Goal: Browse casually: Explore the website without a specific task or goal

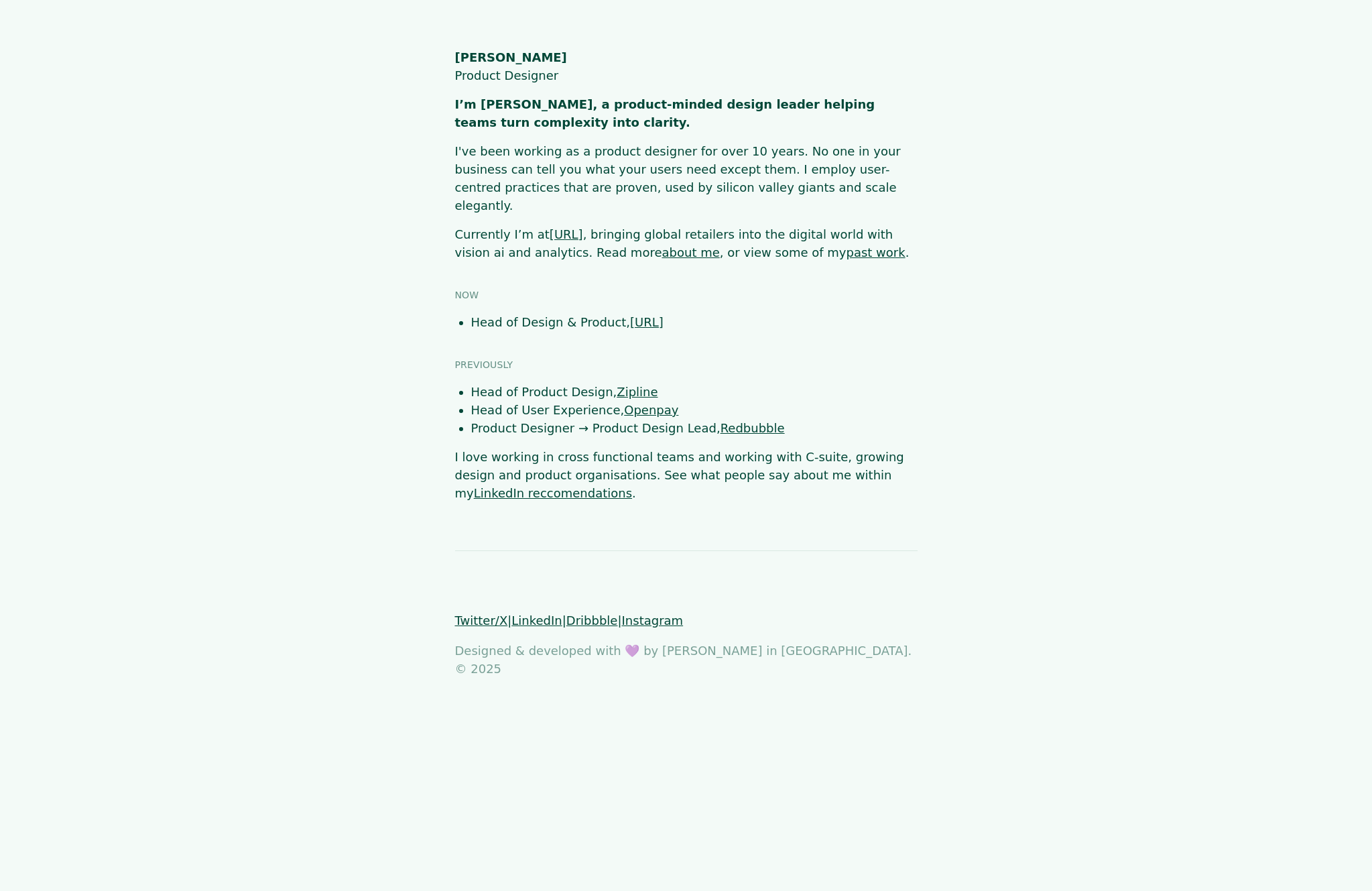
click at [303, 262] on main "[PERSON_NAME] Product Designer I’m [PERSON_NAME], a product-minded design leade…" at bounding box center [685, 275] width 1207 height 454
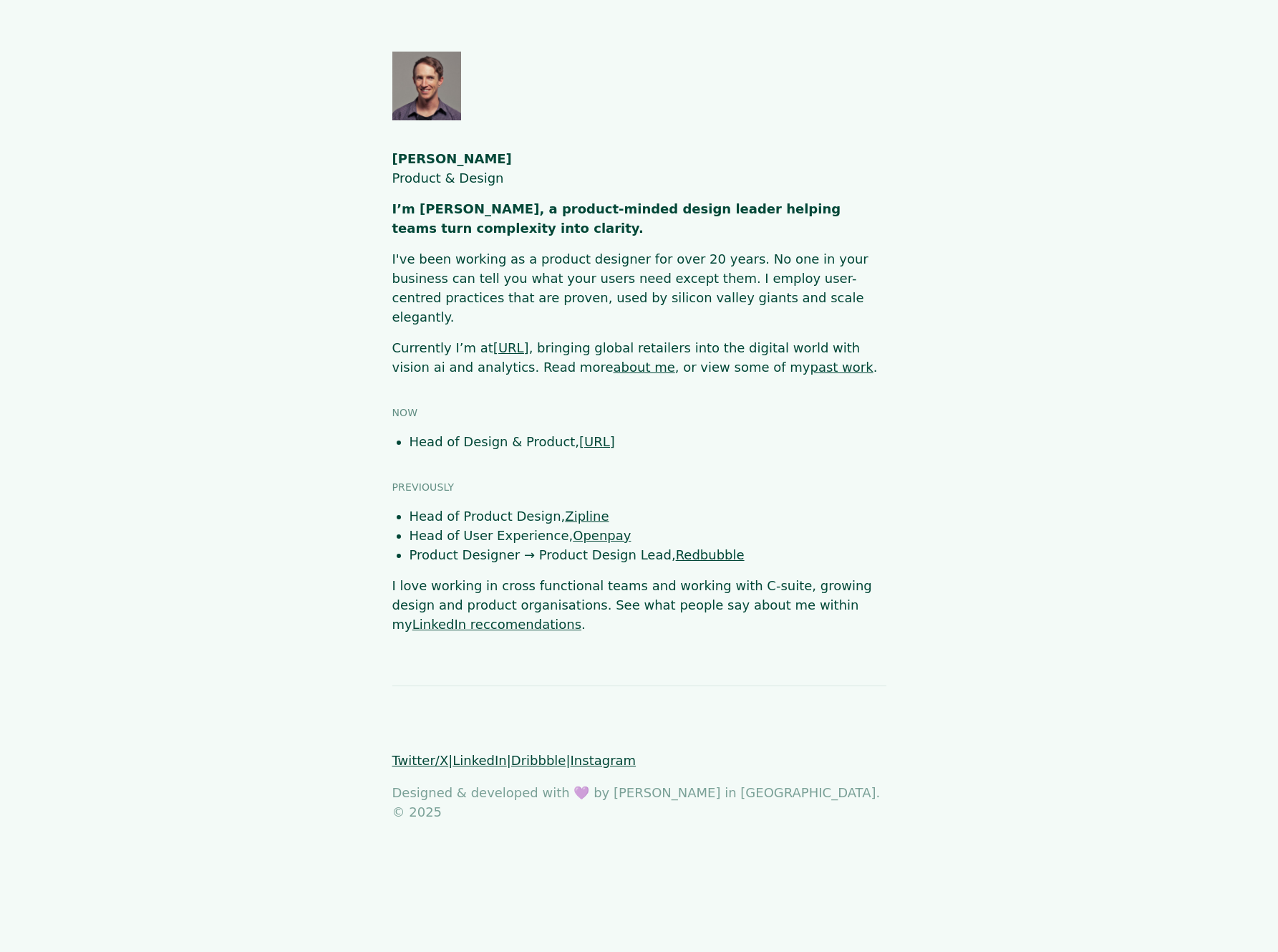
drag, startPoint x: 889, startPoint y: 649, endPoint x: 1119, endPoint y: 598, distance: 235.6
click at [890, 649] on body "[PERSON_NAME] Product & Design I’m [PERSON_NAME], a product-minded design leade…" at bounding box center [639, 436] width 1278 height 770
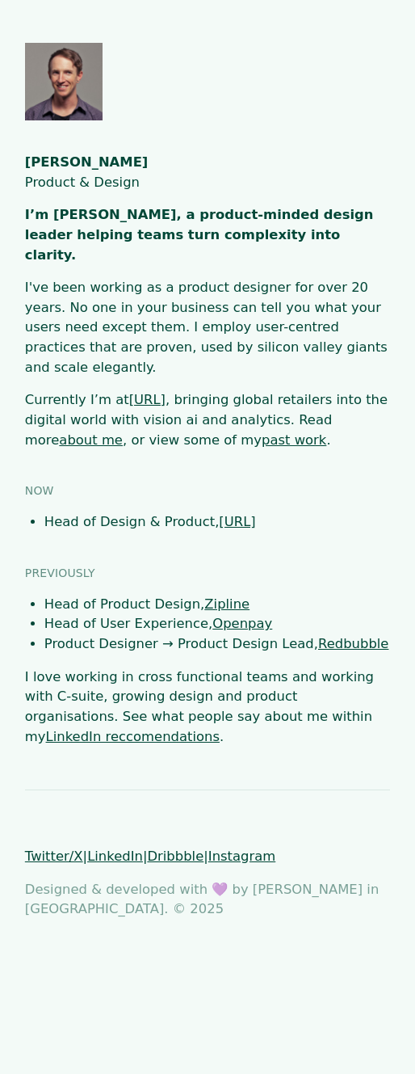
click at [255, 667] on p "I love working in cross functional teams and working with C-suite, growing desi…" at bounding box center [207, 707] width 365 height 80
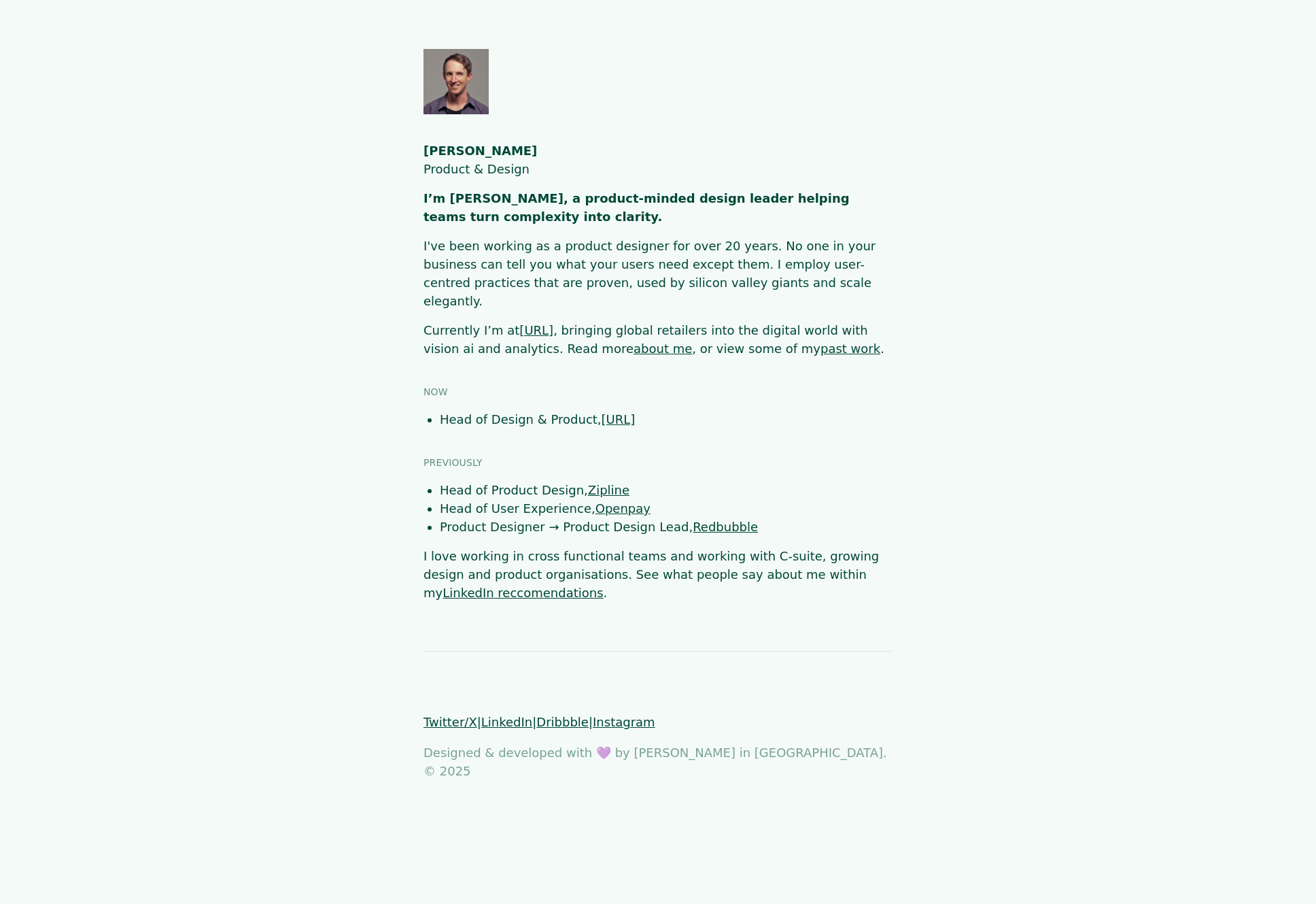
click at [1121, 641] on body "[PERSON_NAME] Product & Design I’m [PERSON_NAME], a product-minded design leade…" at bounding box center [658, 414] width 1316 height 731
click at [1021, 629] on body "[PERSON_NAME] Product & Design I’m [PERSON_NAME], a product-minded design leade…" at bounding box center [658, 414] width 1316 height 731
